Goal: Task Accomplishment & Management: Complete application form

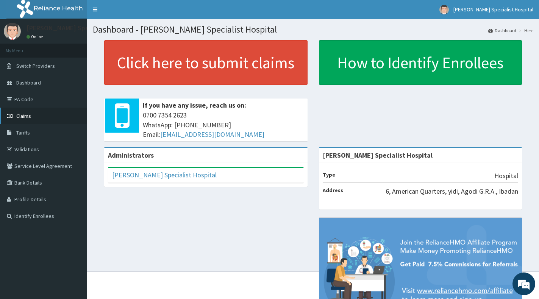
click at [35, 118] on link "Claims" at bounding box center [43, 115] width 87 height 17
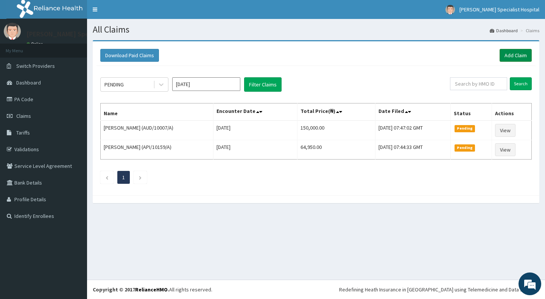
click at [522, 54] on link "Add Claim" at bounding box center [516, 55] width 32 height 13
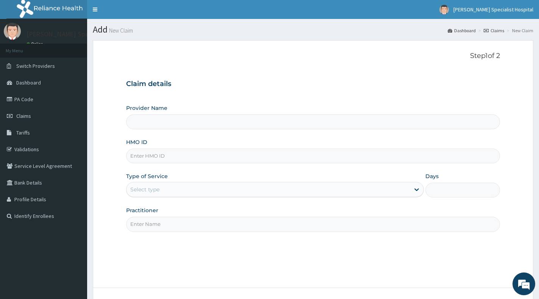
type input "[PERSON_NAME] Specialist Hospital"
click at [183, 160] on input "HMO ID" at bounding box center [313, 155] width 374 height 15
paste input "NBP/10047/A"
type input "NBP/10047/A"
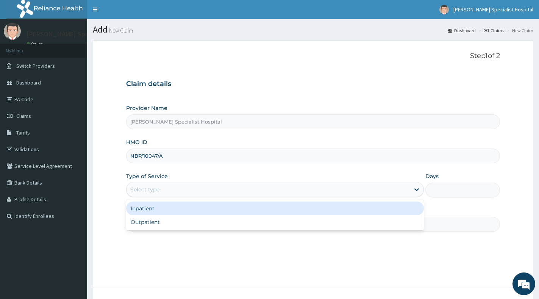
click at [210, 188] on div "Select type" at bounding box center [267, 189] width 283 height 12
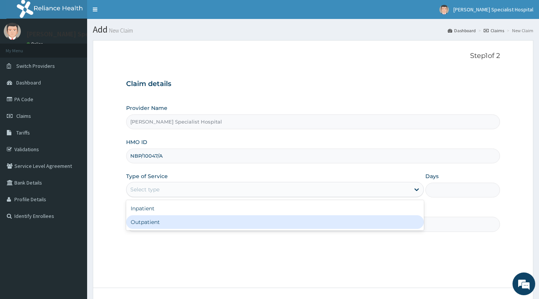
click at [215, 219] on div "Outpatient" at bounding box center [274, 222] width 297 height 14
type input "1"
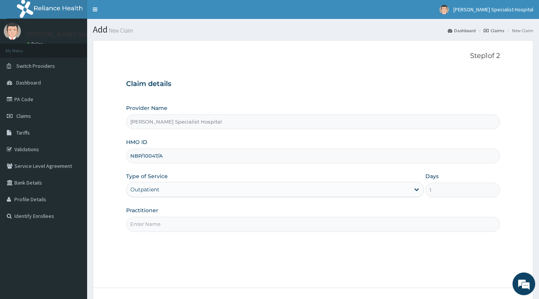
click at [216, 219] on input "Practitioner" at bounding box center [313, 223] width 374 height 15
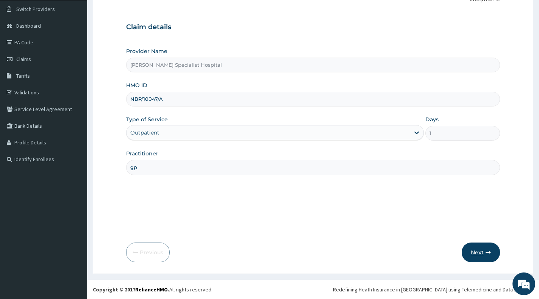
type input "gp"
click at [481, 254] on button "Next" at bounding box center [480, 252] width 38 height 20
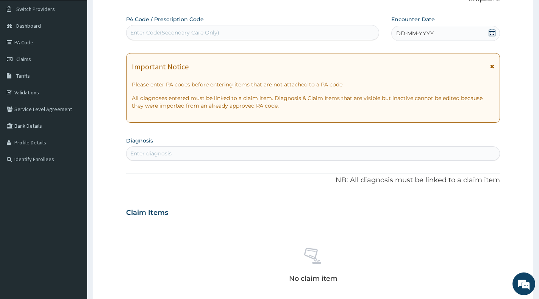
click at [492, 35] on icon at bounding box center [492, 33] width 8 height 8
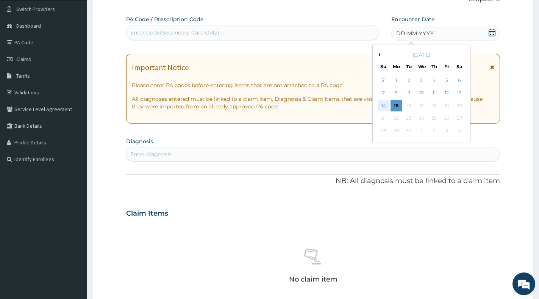
click at [384, 105] on div "14" at bounding box center [383, 105] width 11 height 11
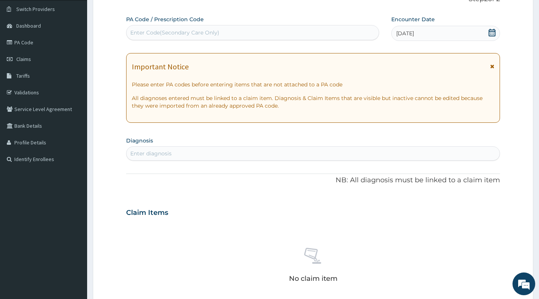
click at [215, 151] on div "Enter diagnosis" at bounding box center [312, 153] width 373 height 12
paste input "m"
type input "malaria"
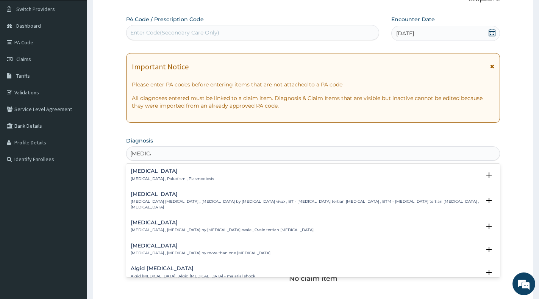
click at [152, 174] on div "Malaria Malaria , Paludism , Plasmodiosis" at bounding box center [172, 174] width 83 height 13
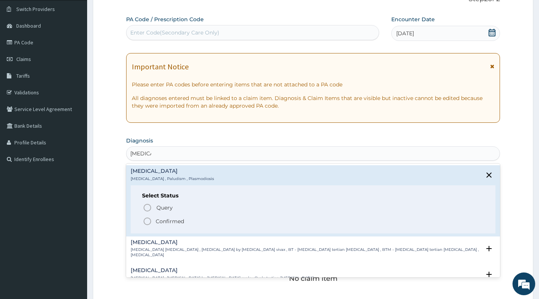
click at [151, 223] on icon "status option filled" at bounding box center [147, 220] width 9 height 9
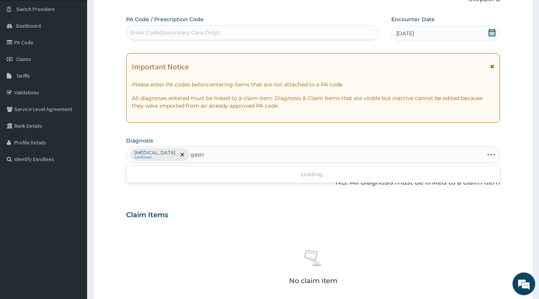
type input "gastri"
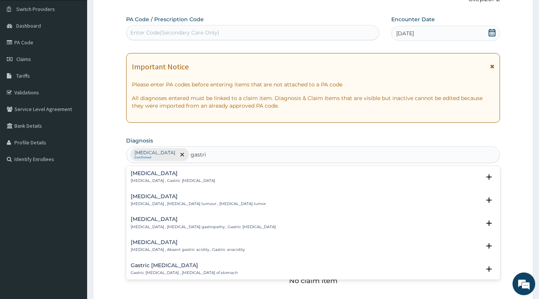
click at [149, 178] on p "Gastritis , Gastric catarrh" at bounding box center [173, 180] width 84 height 5
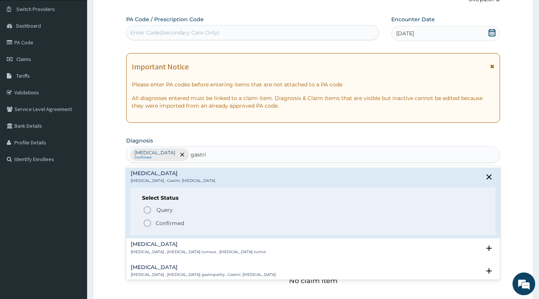
drag, startPoint x: 154, startPoint y: 222, endPoint x: 154, endPoint y: 208, distance: 14.0
click at [154, 221] on span "Confirmed" at bounding box center [313, 222] width 341 height 9
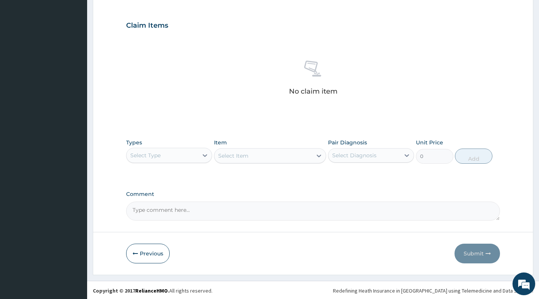
scroll to position [247, 0]
click at [198, 156] on div at bounding box center [205, 154] width 14 height 14
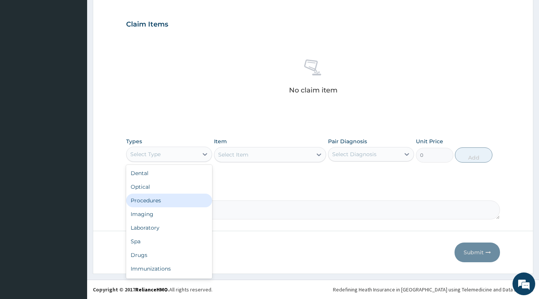
drag, startPoint x: 183, startPoint y: 200, endPoint x: 203, endPoint y: 188, distance: 23.8
click at [183, 200] on div "Procedures" at bounding box center [169, 200] width 86 height 14
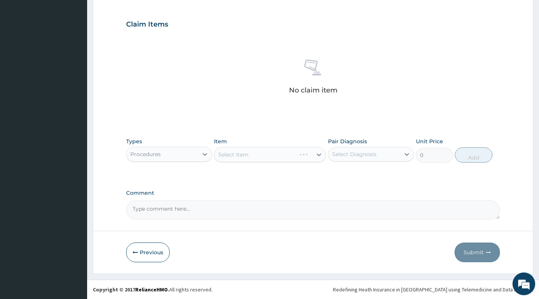
click at [298, 156] on div "Select Item" at bounding box center [270, 154] width 112 height 15
click at [315, 156] on div "Select Item" at bounding box center [270, 154] width 112 height 15
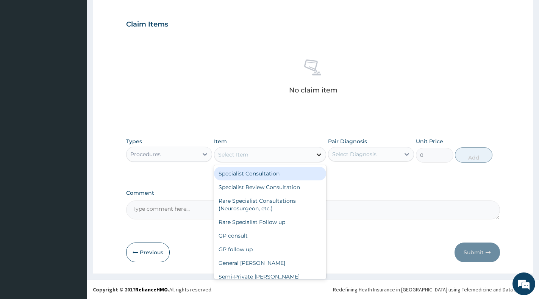
click at [315, 153] on div at bounding box center [319, 155] width 14 height 14
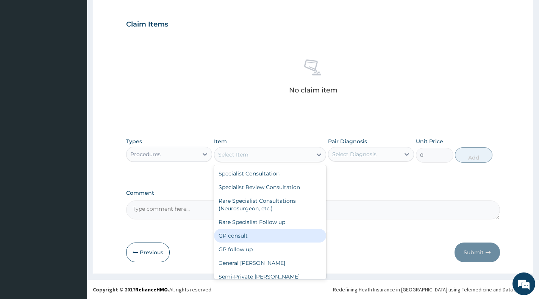
click at [271, 237] on div "GP consult" at bounding box center [270, 236] width 112 height 14
type input "3000"
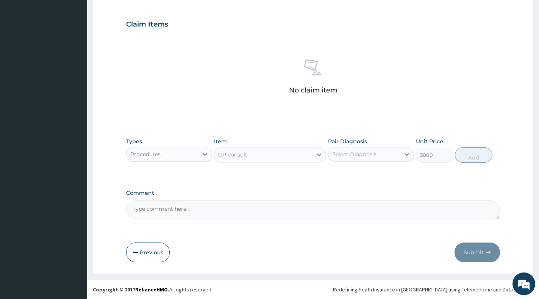
click at [389, 151] on div "Select Diagnosis" at bounding box center [364, 154] width 72 height 12
drag, startPoint x: 382, startPoint y: 175, endPoint x: 384, endPoint y: 182, distance: 6.6
click at [383, 175] on div "Malaria" at bounding box center [371, 174] width 86 height 16
checkbox input "true"
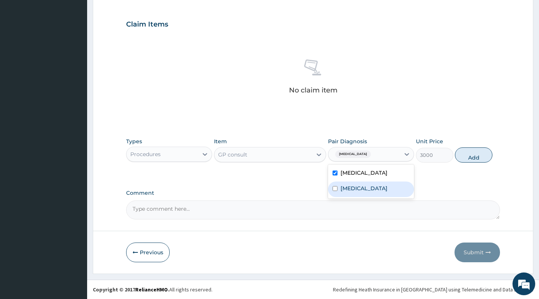
click at [383, 189] on div "Gastritis" at bounding box center [371, 189] width 86 height 16
checkbox input "true"
click at [448, 159] on input "3000" at bounding box center [434, 155] width 37 height 15
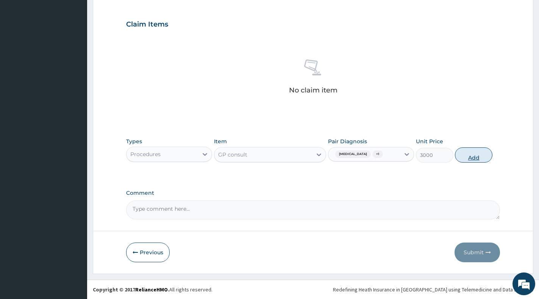
click at [470, 155] on button "Add" at bounding box center [472, 154] width 37 height 15
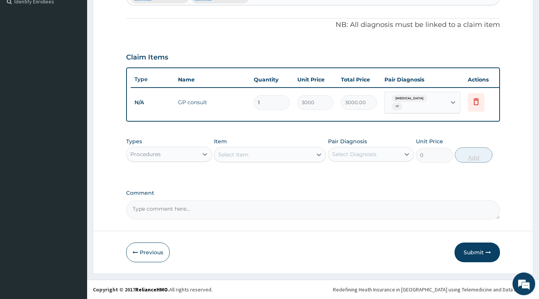
scroll to position [218, 0]
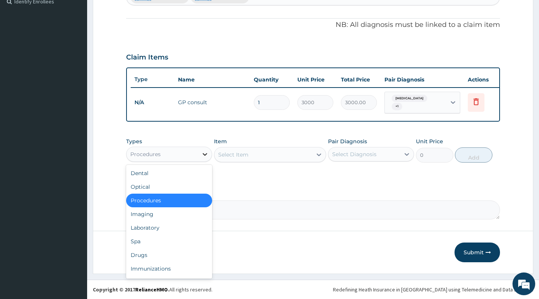
drag, startPoint x: 204, startPoint y: 154, endPoint x: 202, endPoint y: 157, distance: 4.1
click at [204, 154] on icon at bounding box center [205, 154] width 8 height 8
click at [162, 225] on div "Laboratory" at bounding box center [169, 228] width 86 height 14
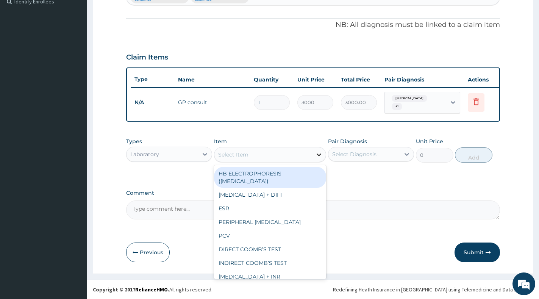
click at [315, 157] on icon at bounding box center [319, 155] width 8 height 8
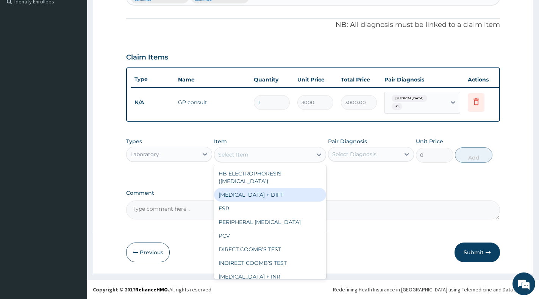
drag, startPoint x: 291, startPoint y: 191, endPoint x: 298, endPoint y: 186, distance: 8.9
click at [293, 190] on div "FULL BLOOD COUNT + DIFF" at bounding box center [270, 195] width 112 height 14
type input "3500"
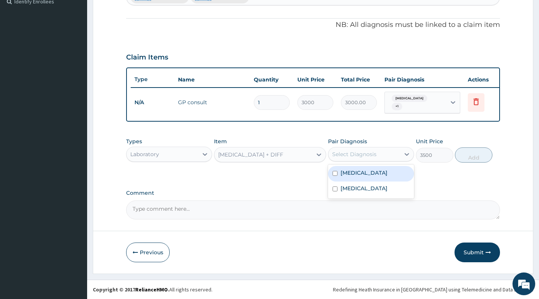
click at [397, 155] on div "Select Diagnosis" at bounding box center [364, 154] width 72 height 12
click at [367, 172] on div "Malaria" at bounding box center [371, 174] width 86 height 16
checkbox input "true"
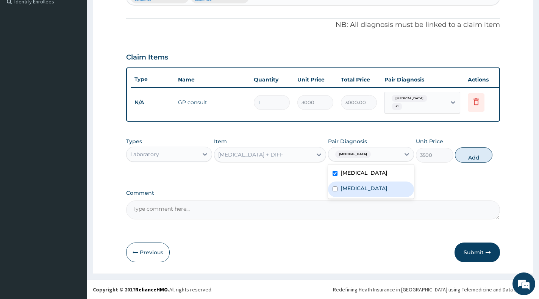
click at [364, 188] on div "Gastritis" at bounding box center [371, 189] width 86 height 16
checkbox input "true"
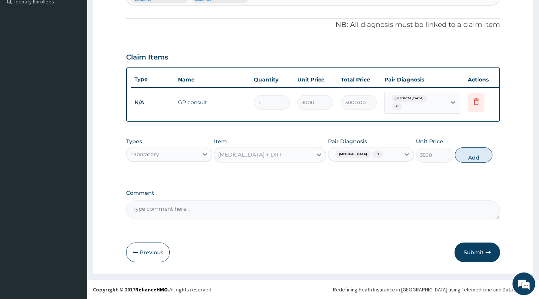
click at [474, 155] on button "Add" at bounding box center [472, 154] width 37 height 15
type input "0"
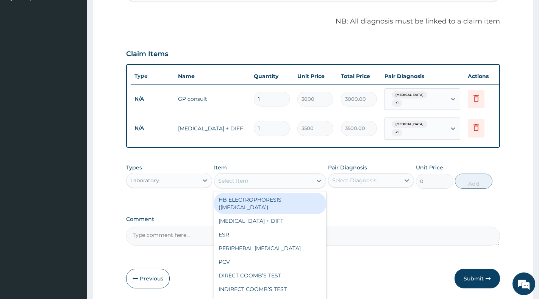
drag, startPoint x: 232, startPoint y: 182, endPoint x: 234, endPoint y: 187, distance: 5.1
click at [232, 182] on div "Select Item" at bounding box center [233, 181] width 30 height 8
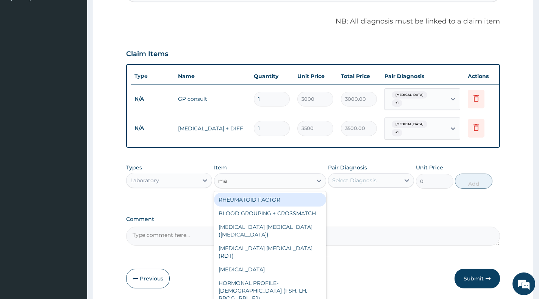
type input "mal"
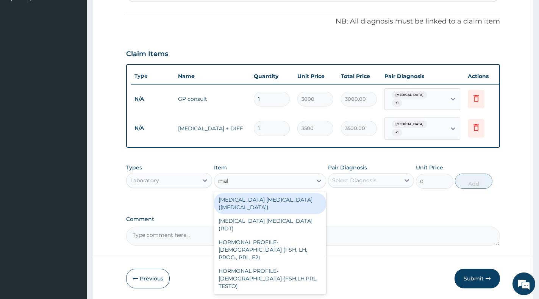
drag, startPoint x: 272, startPoint y: 200, endPoint x: 280, endPoint y: 197, distance: 8.7
click at [272, 199] on div "MALARIA PARASITE (BLOOD FILM)" at bounding box center [270, 203] width 112 height 21
type input "2500"
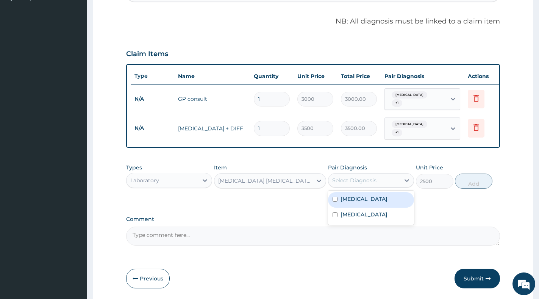
click at [368, 182] on div "Select Diagnosis" at bounding box center [354, 180] width 44 height 8
click at [363, 199] on div "Malaria" at bounding box center [371, 200] width 86 height 16
checkbox input "true"
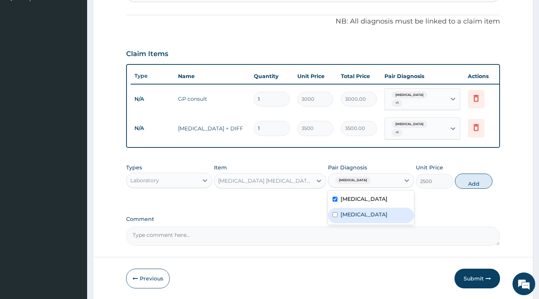
click at [361, 215] on label "Gastritis" at bounding box center [363, 214] width 47 height 8
checkbox input "true"
click at [490, 182] on button "Add" at bounding box center [472, 180] width 37 height 15
type input "0"
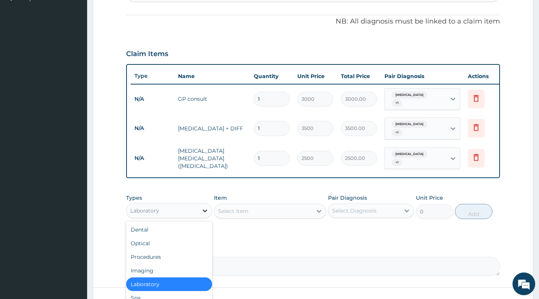
click at [203, 207] on icon at bounding box center [205, 211] width 8 height 8
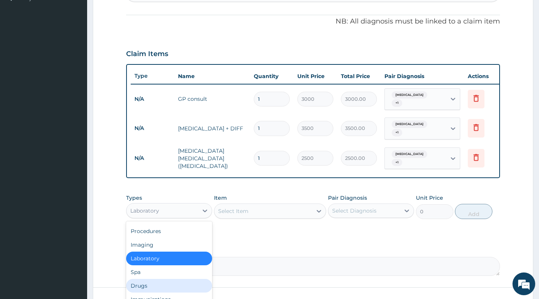
click at [156, 279] on div "Drugs" at bounding box center [169, 286] width 86 height 14
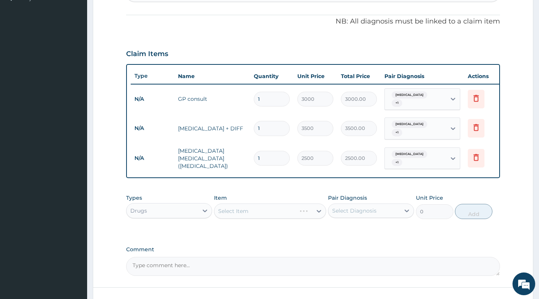
click at [314, 206] on div "Select Item" at bounding box center [270, 210] width 112 height 15
click at [314, 205] on div "Select Item" at bounding box center [270, 210] width 112 height 15
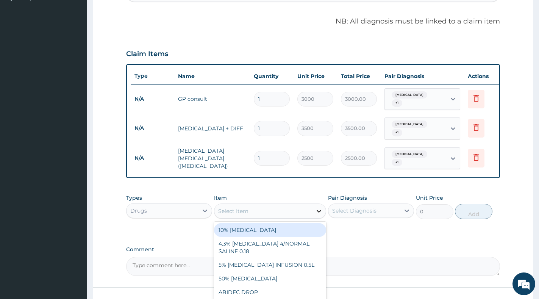
click at [316, 207] on icon at bounding box center [319, 211] width 8 height 8
paste input "PARACETAMOL"
type input "PARACETAMOL"
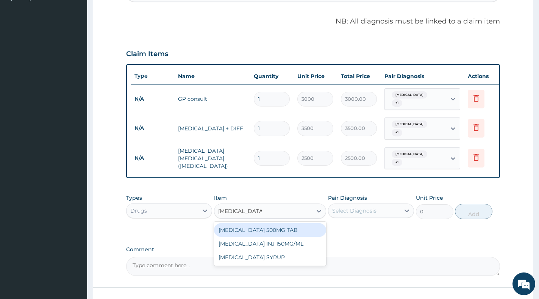
click at [293, 223] on div "PARACETAMOL 500MG TAB" at bounding box center [270, 230] width 112 height 14
type input "18.3"
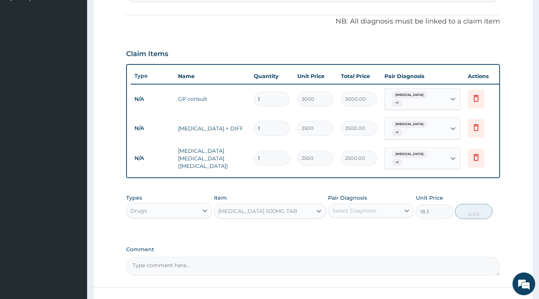
click at [368, 208] on div "Select Diagnosis" at bounding box center [354, 211] width 44 height 8
click at [362, 224] on div "Malaria" at bounding box center [371, 230] width 86 height 16
checkbox input "true"
click at [479, 212] on button "Add" at bounding box center [472, 211] width 37 height 15
type input "0"
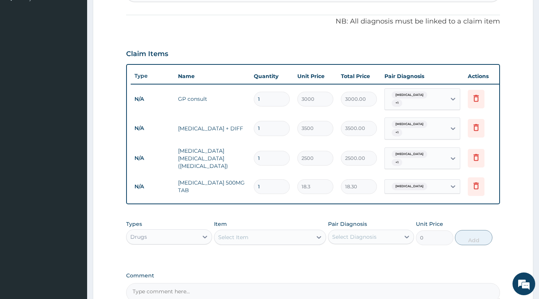
type input "18"
type input "329.40"
type input "18"
click at [252, 232] on div "Select Item" at bounding box center [263, 237] width 98 height 12
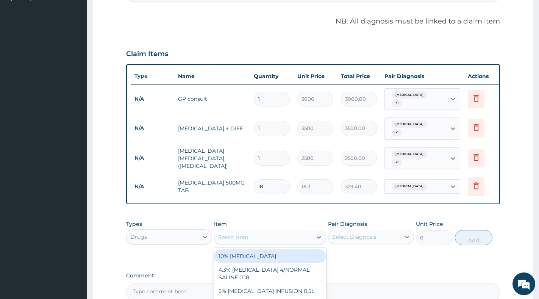
paste input "ARTEMETHER"
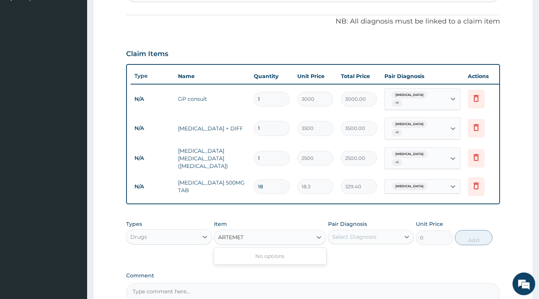
type input "ARTEME"
click at [270, 252] on div "ARTEMETER + LUMEFRANTINE" at bounding box center [270, 256] width 112 height 14
type input "1464"
drag, startPoint x: 359, startPoint y: 234, endPoint x: 360, endPoint y: 241, distance: 7.3
click at [359, 233] on div "Select Diagnosis" at bounding box center [354, 237] width 44 height 8
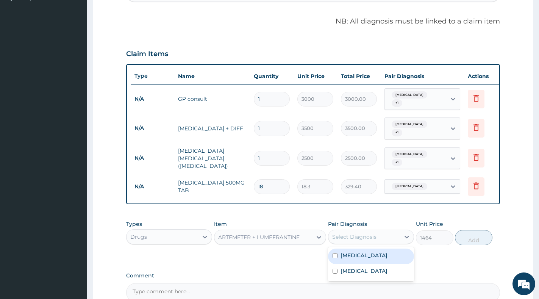
click at [361, 252] on div "Malaria" at bounding box center [371, 256] width 86 height 16
checkbox input "true"
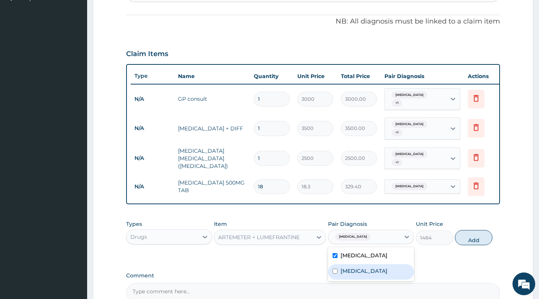
click at [369, 264] on div "Gastritis" at bounding box center [371, 272] width 86 height 16
checkbox input "true"
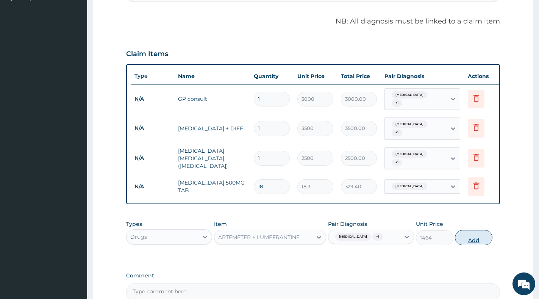
click at [473, 234] on button "Add" at bounding box center [472, 237] width 37 height 15
type input "0"
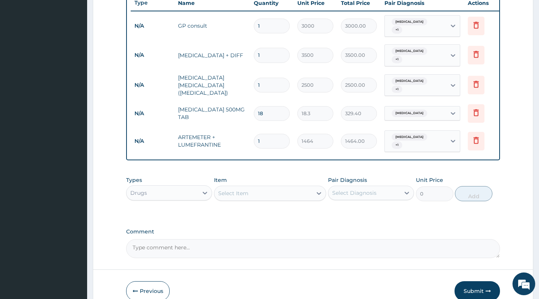
scroll to position [293, 0]
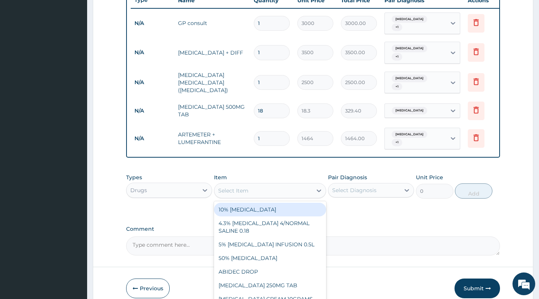
click at [257, 184] on div "Select Item" at bounding box center [263, 190] width 98 height 12
paste input "CEFUROXIME"
type input "CEFUROXIME"
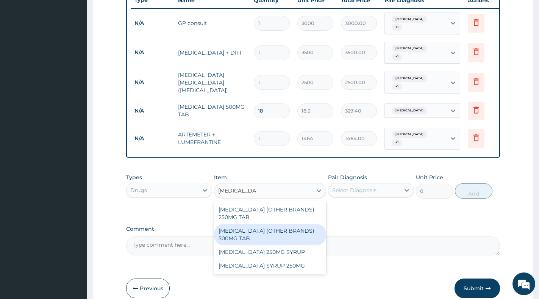
click at [269, 224] on div "CEFUROXIME (OTHER BRANDS) 500MG TAB" at bounding box center [270, 234] width 112 height 21
type input "305"
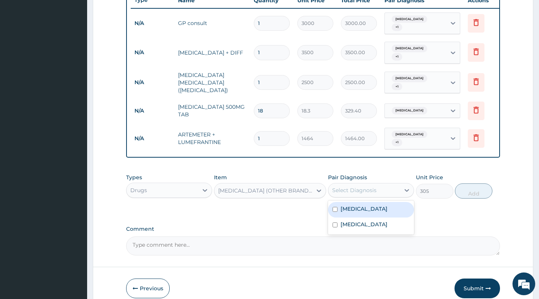
click at [367, 186] on div "Select Diagnosis" at bounding box center [354, 190] width 44 height 8
click at [364, 205] on div "Malaria" at bounding box center [371, 210] width 86 height 16
checkbox input "true"
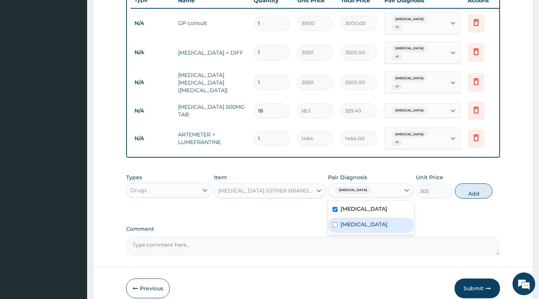
click at [364, 217] on div "Gastritis" at bounding box center [371, 225] width 86 height 16
checkbox input "true"
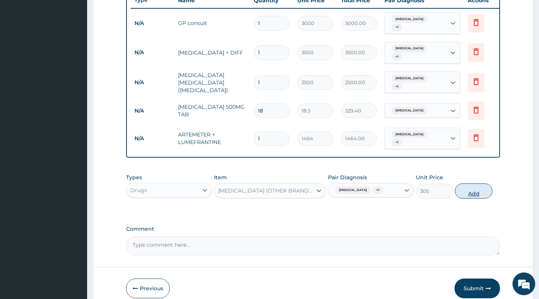
click at [470, 185] on button "Add" at bounding box center [472, 190] width 37 height 15
type input "0"
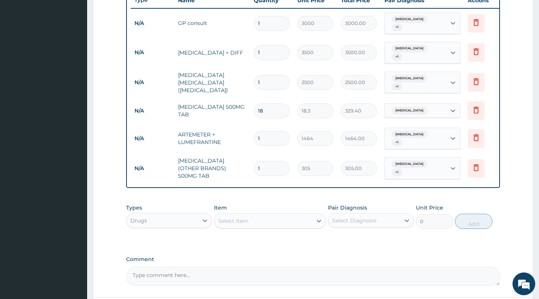
type input "10"
type input "3050.00"
type input "10"
click at [272, 215] on div "Select Item" at bounding box center [263, 221] width 98 height 12
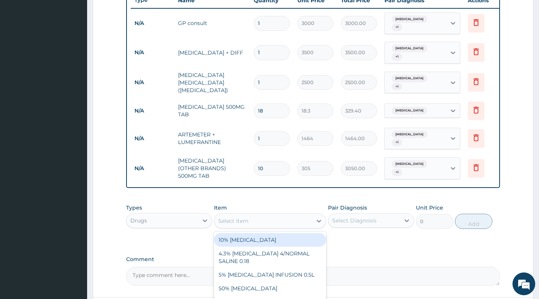
paste input "CEFTRIAXONE INJ"
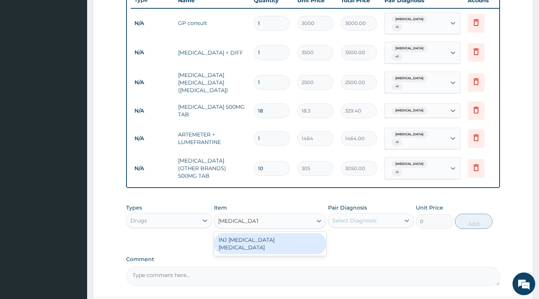
type input "CEFTRIAXONE"
click at [279, 233] on div "INJ CEFTRIAXONE SULBACTAM" at bounding box center [270, 243] width 112 height 21
type input "1300"
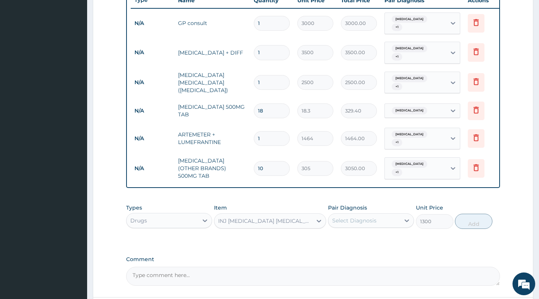
click at [364, 216] on div "Select Diagnosis" at bounding box center [354, 220] width 44 height 8
click at [359, 235] on label "Malaria" at bounding box center [363, 239] width 47 height 8
checkbox input "true"
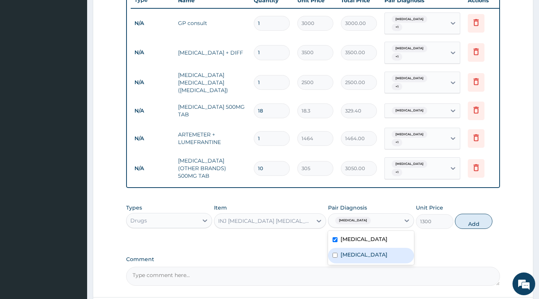
drag, startPoint x: 361, startPoint y: 243, endPoint x: 366, endPoint y: 240, distance: 5.5
click at [361, 251] on label "Gastritis" at bounding box center [363, 255] width 47 height 8
checkbox input "true"
click at [469, 213] on button "Add" at bounding box center [472, 220] width 37 height 15
type input "0"
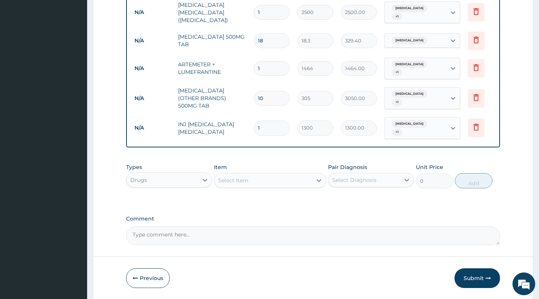
scroll to position [374, 0]
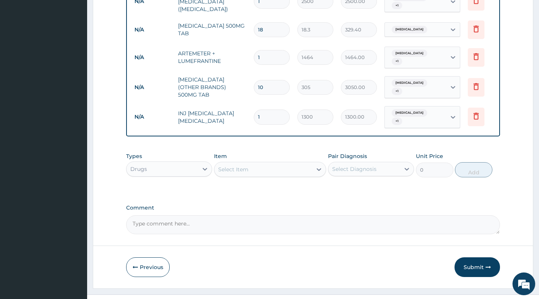
click at [476, 257] on button "Submit" at bounding box center [476, 267] width 45 height 20
